Goal: Task Accomplishment & Management: Use online tool/utility

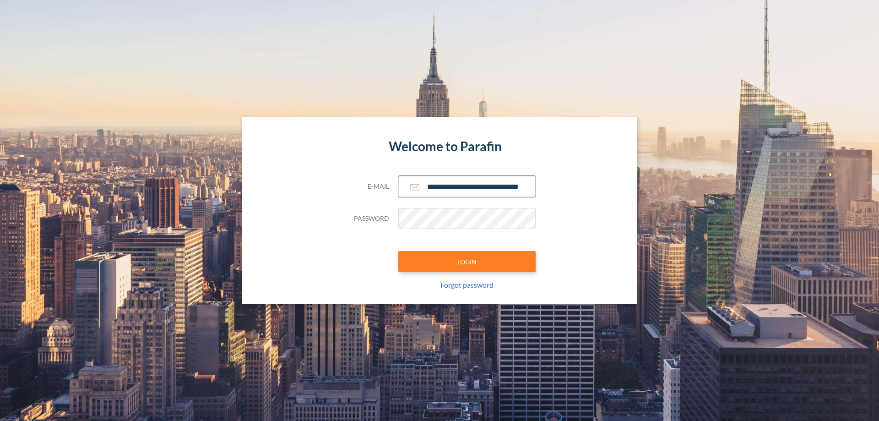
type input "**********"
click at [467, 261] on button "LOGIN" at bounding box center [466, 261] width 137 height 21
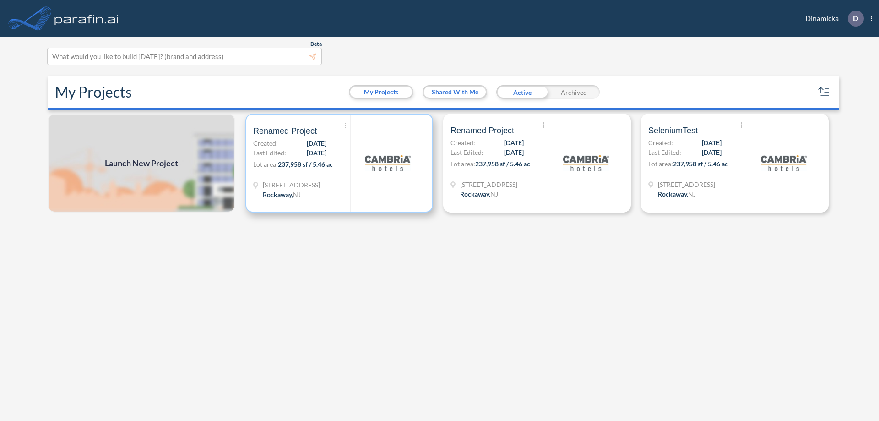
scroll to position [2, 0]
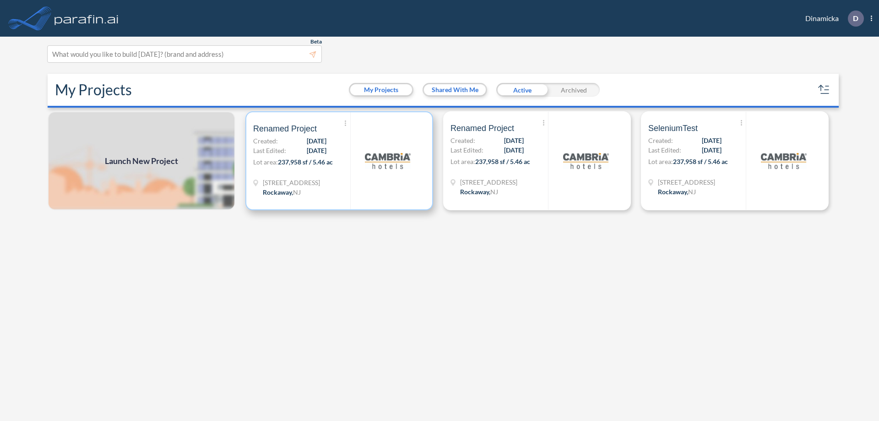
click at [339, 161] on p "Lot area: 237,958 sf / 5.46 ac" at bounding box center [301, 163] width 97 height 13
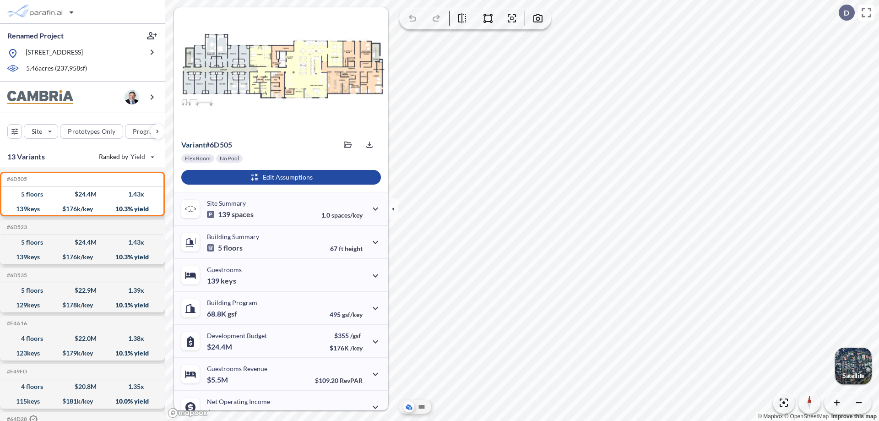
scroll to position [46, 0]
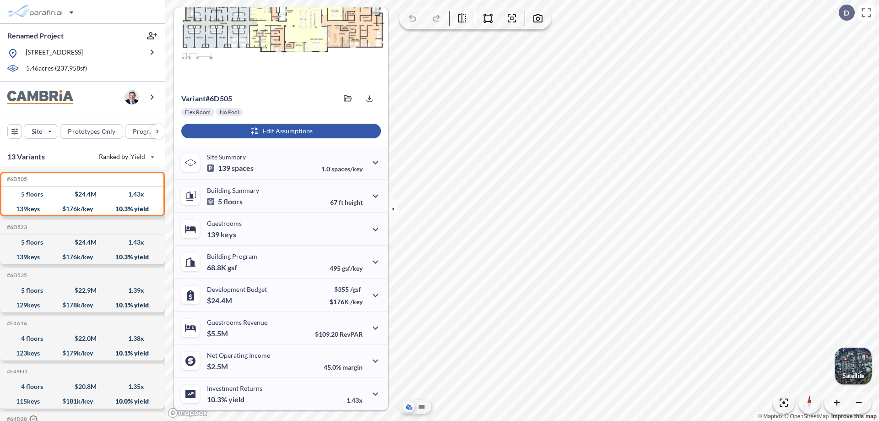
click at [280, 131] on div "button" at bounding box center [281, 131] width 200 height 15
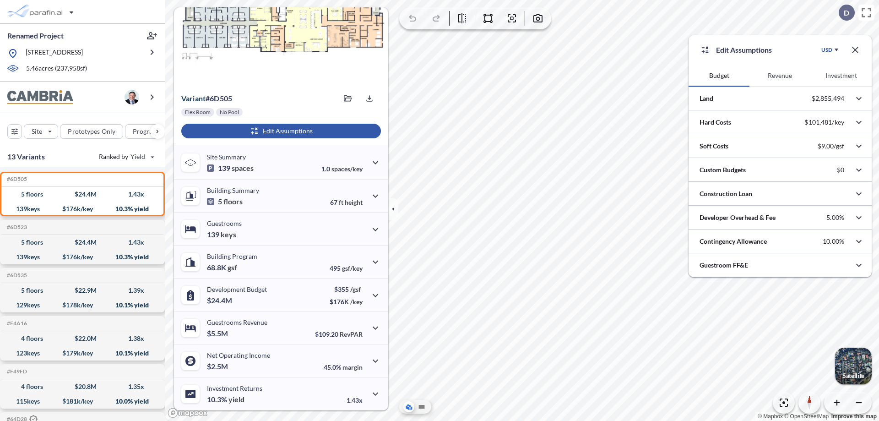
click at [780, 76] on button "Revenue" at bounding box center [780, 76] width 61 height 22
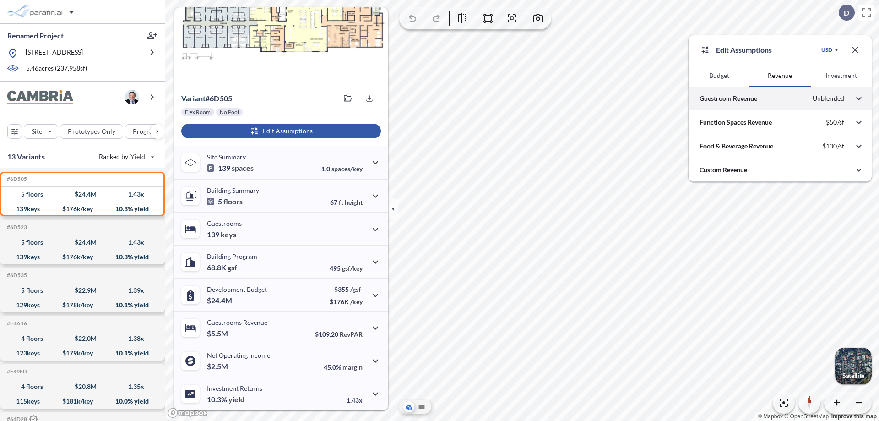
click at [780, 98] on div at bounding box center [780, 98] width 183 height 23
